Goal: Communication & Community: Ask a question

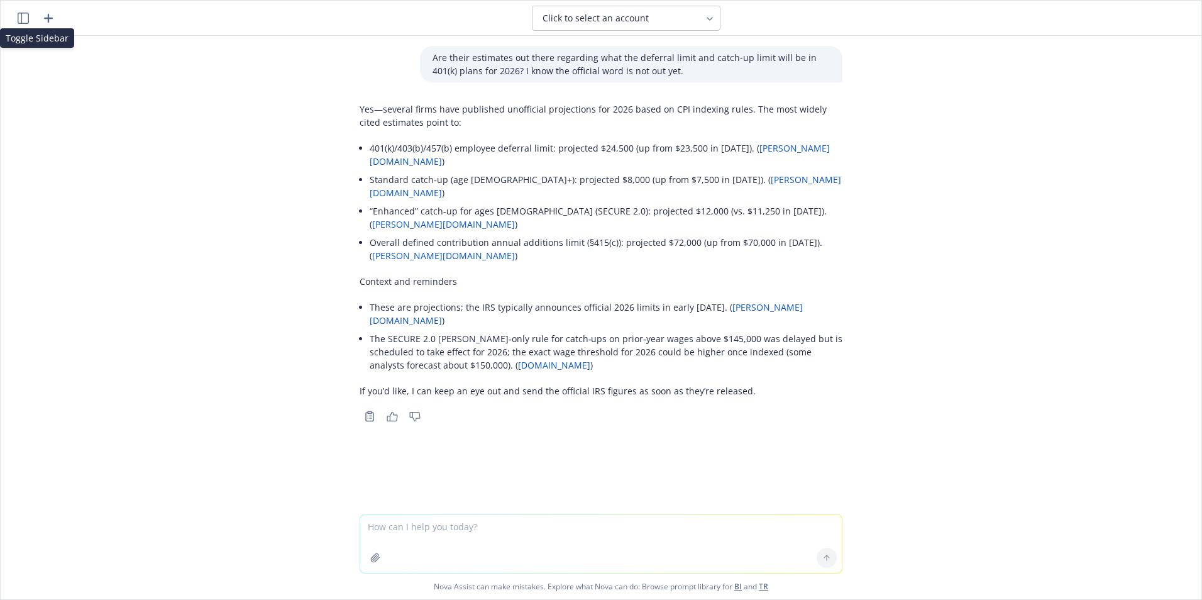
click at [22, 18] on icon "button" at bounding box center [23, 18] width 11 height 11
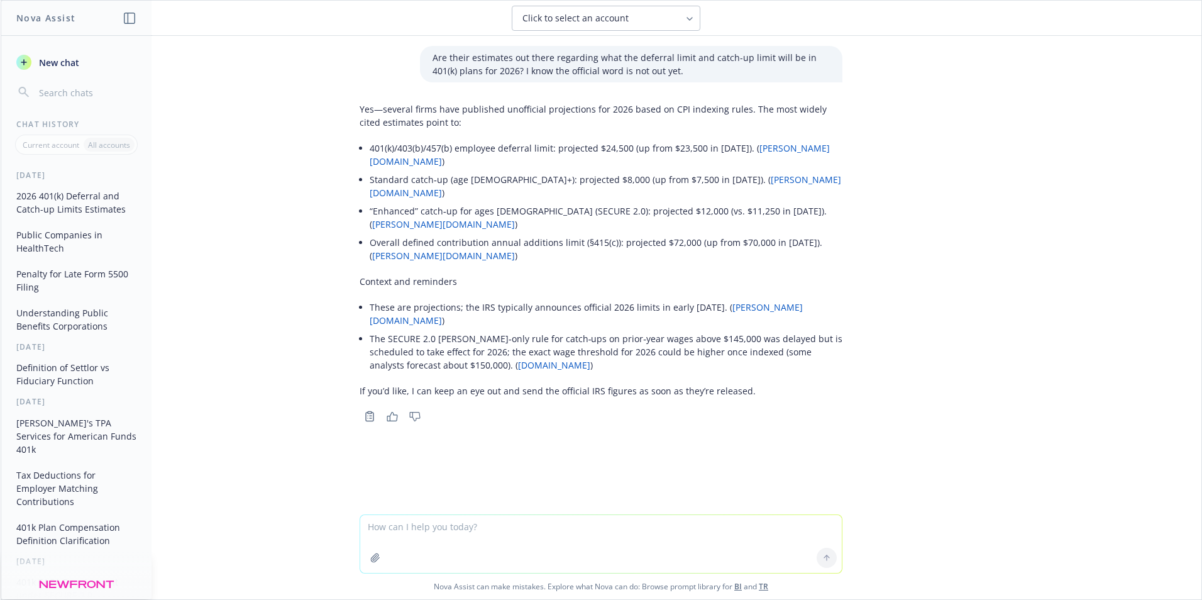
click at [46, 64] on span "New chat" at bounding box center [57, 62] width 43 height 13
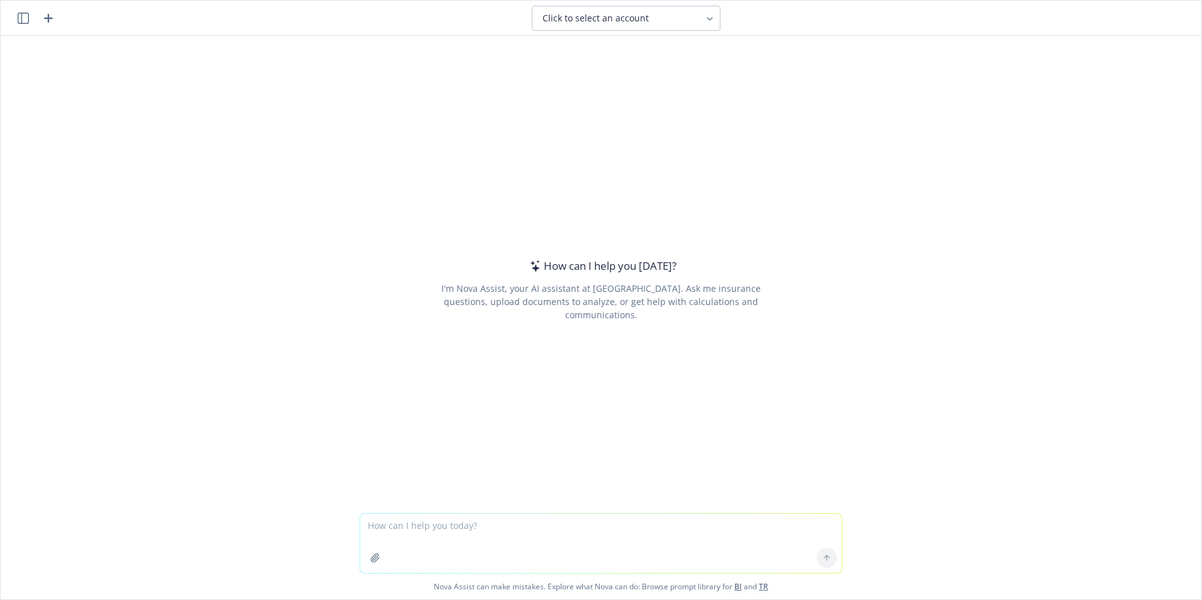
click at [410, 529] on textarea at bounding box center [601, 543] width 482 height 59
type textarea "W"
